Goal: Transaction & Acquisition: Book appointment/travel/reservation

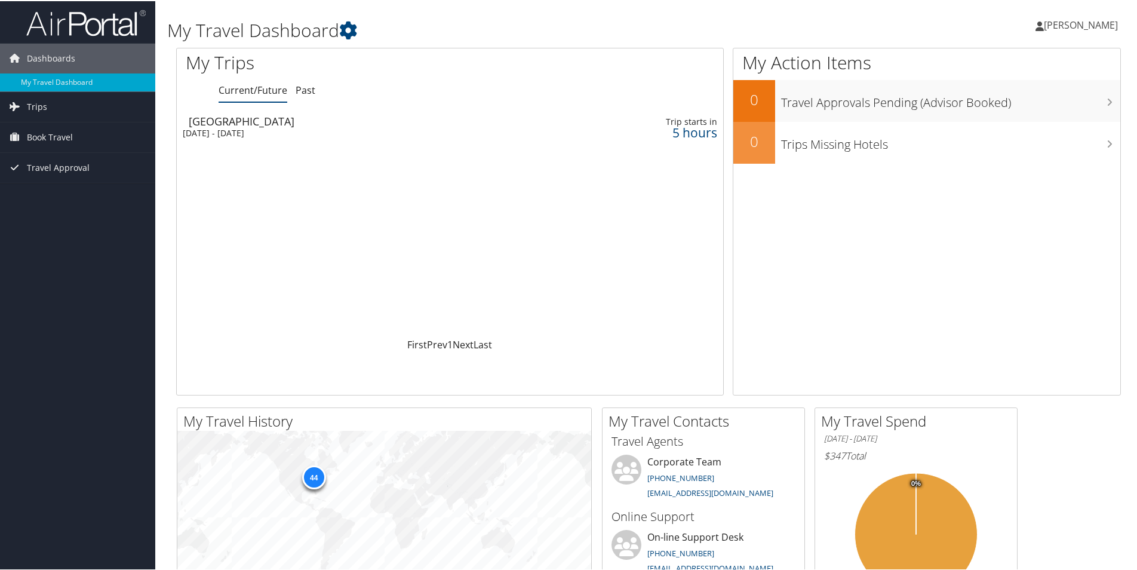
click at [1078, 21] on span "[PERSON_NAME]" at bounding box center [1081, 23] width 74 height 13
click at [1010, 107] on link "View Travel Profile" at bounding box center [1048, 106] width 133 height 20
click at [64, 144] on span "Book Travel" at bounding box center [50, 136] width 46 height 30
click at [57, 203] on link "Book/Manage Online Trips" at bounding box center [77, 196] width 155 height 18
